Goal: Task Accomplishment & Management: Manage account settings

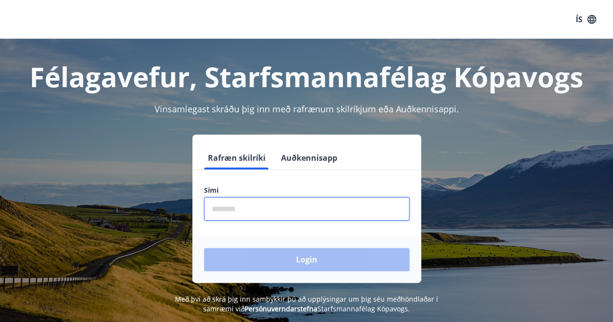
click at [247, 207] on input "phone" at bounding box center [307, 209] width 206 height 24
type input "********"
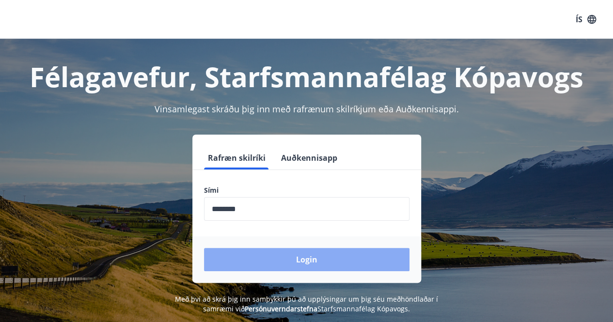
click at [300, 263] on button "Login" at bounding box center [307, 259] width 206 height 23
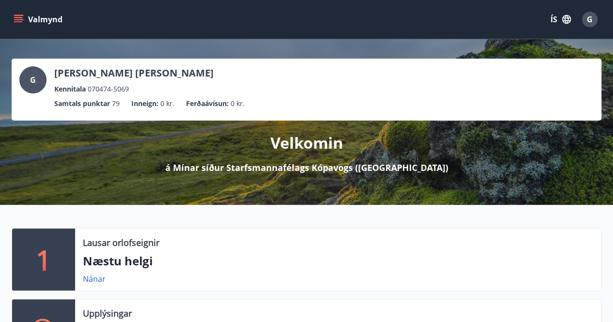
click at [24, 19] on button "Valmynd" at bounding box center [39, 19] width 55 height 17
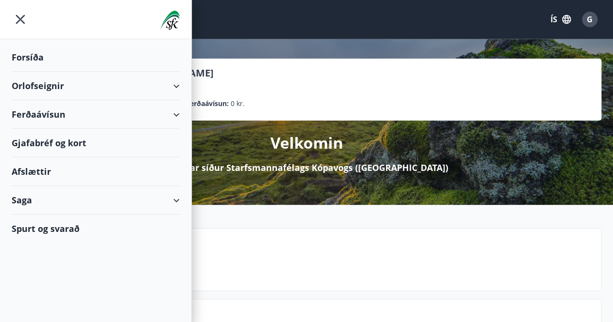
click at [52, 140] on div "Gjafabréf og kort" at bounding box center [96, 143] width 168 height 29
click at [27, 168] on div "Afslættir" at bounding box center [96, 172] width 168 height 29
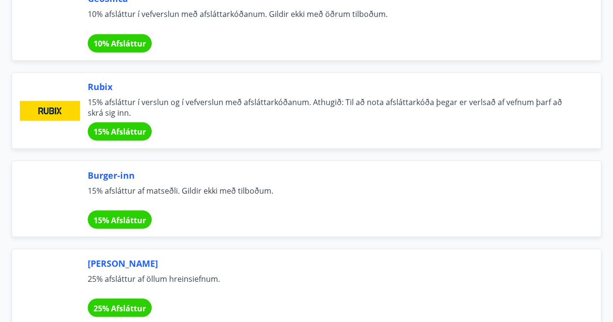
scroll to position [2618, 0]
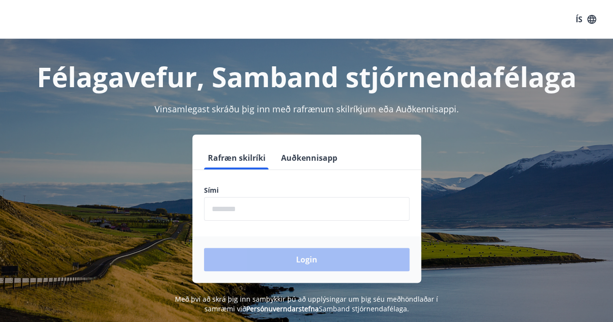
click at [283, 210] on input "phone" at bounding box center [307, 209] width 206 height 24
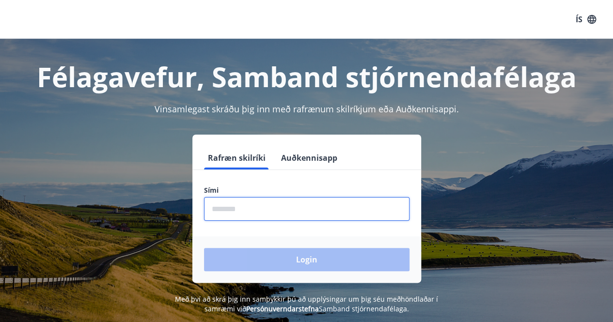
type input "********"
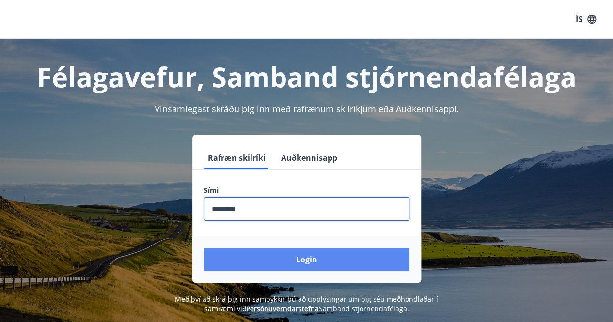
click at [298, 257] on button "Login" at bounding box center [307, 259] width 206 height 23
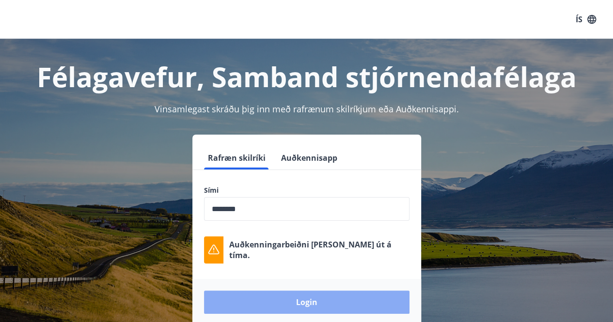
click at [284, 304] on button "Login" at bounding box center [307, 302] width 206 height 23
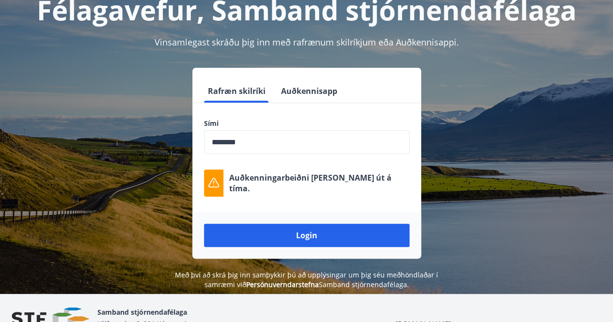
scroll to position [120, 0]
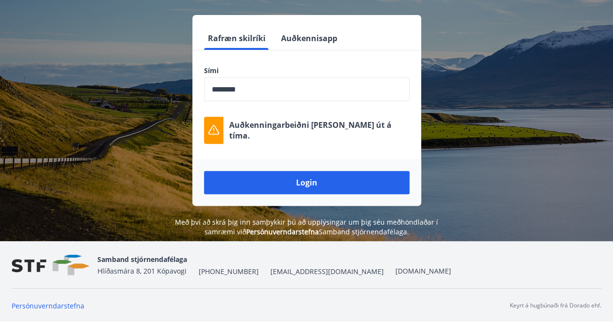
click at [299, 35] on button "Auðkennisapp" at bounding box center [309, 38] width 64 height 23
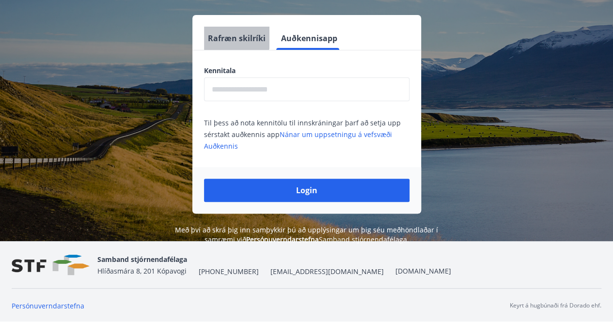
click at [229, 34] on button "Rafræn skilríki" at bounding box center [236, 38] width 65 height 23
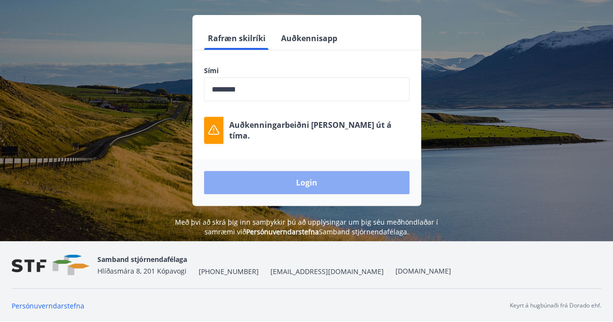
click at [302, 180] on button "Login" at bounding box center [307, 182] width 206 height 23
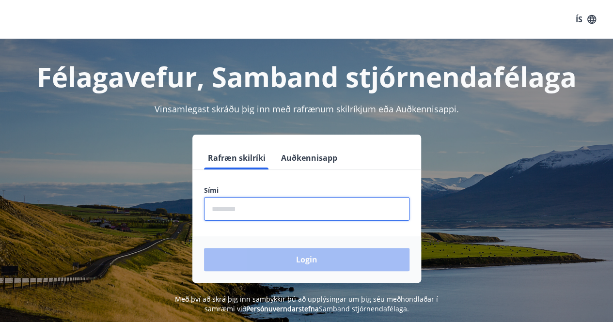
click at [261, 205] on input "phone" at bounding box center [307, 209] width 206 height 24
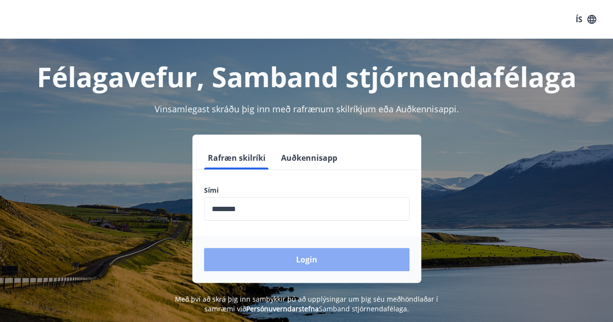
click at [307, 265] on button "Login" at bounding box center [307, 259] width 206 height 23
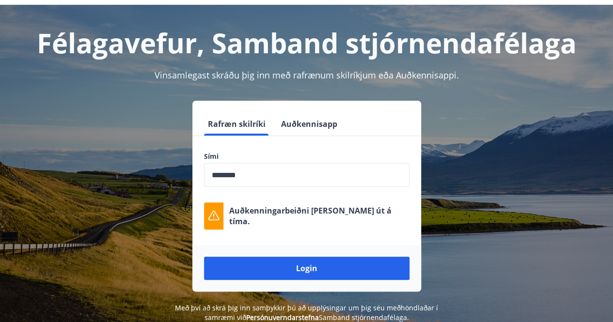
scroll to position [48, 0]
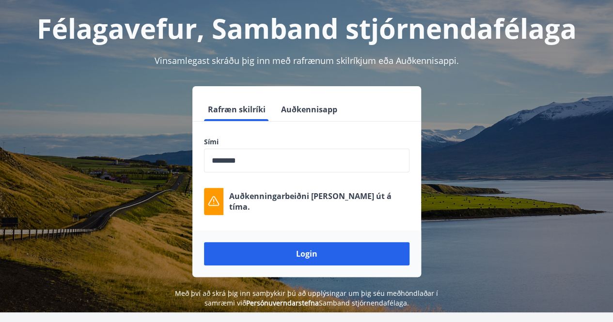
click at [232, 160] on input "phone" at bounding box center [307, 161] width 206 height 24
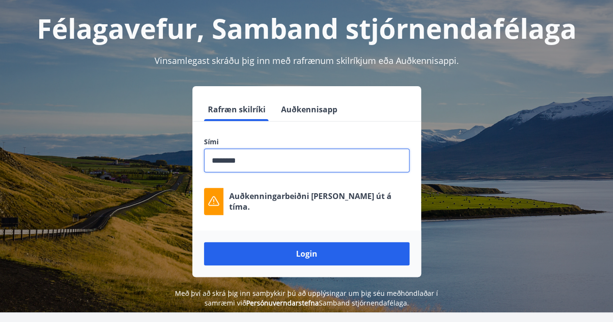
drag, startPoint x: 226, startPoint y: 159, endPoint x: 270, endPoint y: 163, distance: 44.8
click at [227, 159] on input "phone" at bounding box center [307, 161] width 206 height 24
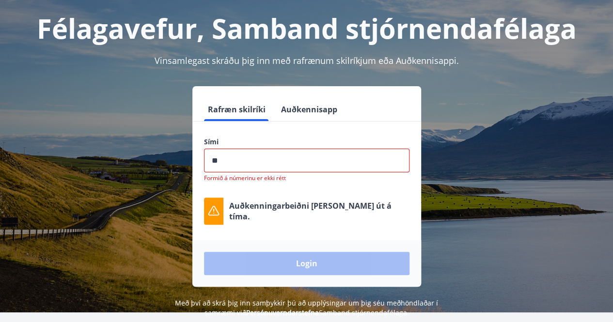
type input "*"
type input "********"
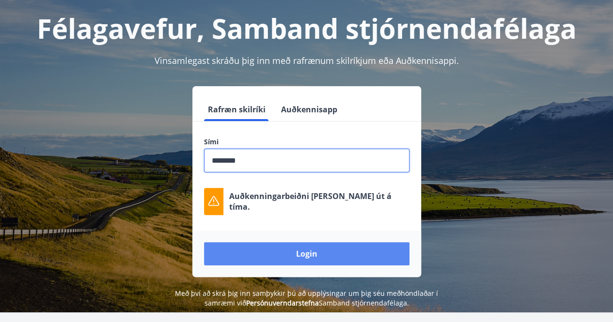
click at [313, 250] on button "Login" at bounding box center [307, 253] width 206 height 23
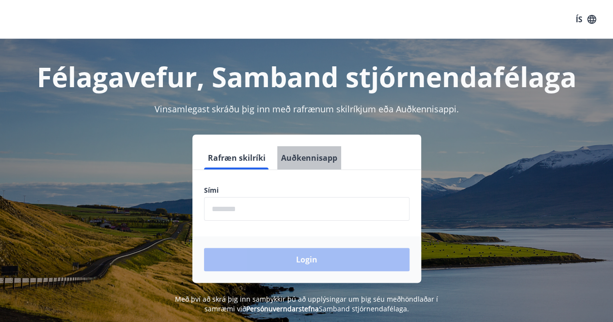
click at [311, 155] on button "Auðkennisapp" at bounding box center [309, 157] width 64 height 23
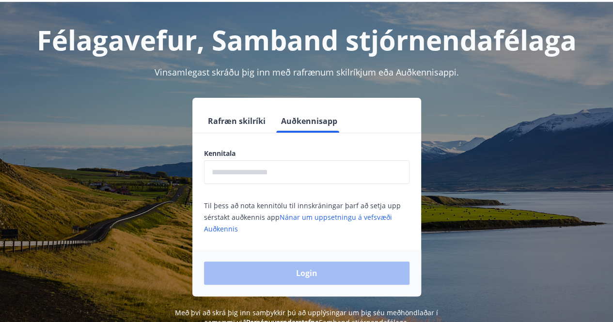
scroll to position [48, 0]
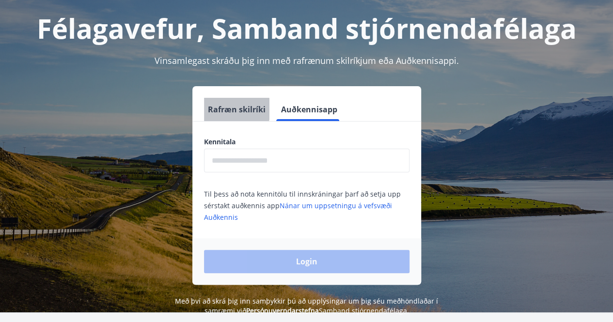
click at [234, 109] on button "Rafræn skilríki" at bounding box center [236, 109] width 65 height 23
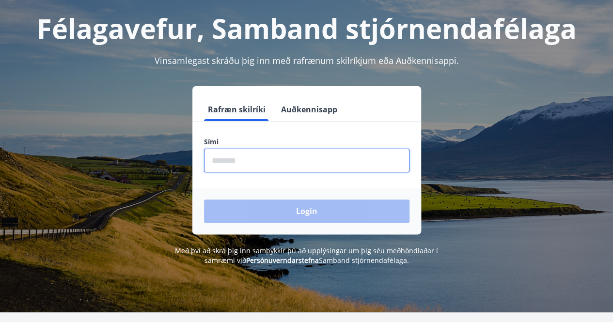
click at [243, 159] on input "phone" at bounding box center [307, 161] width 206 height 24
type input "********"
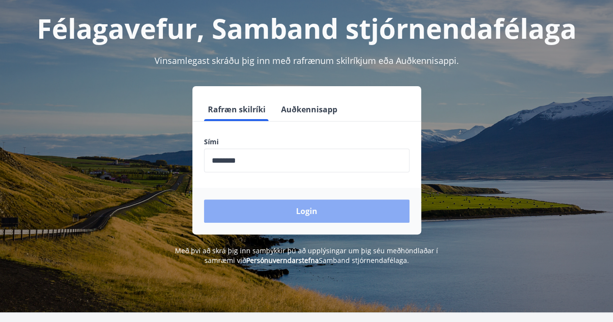
click at [305, 208] on button "Login" at bounding box center [307, 211] width 206 height 23
